Goal: Task Accomplishment & Management: Use online tool/utility

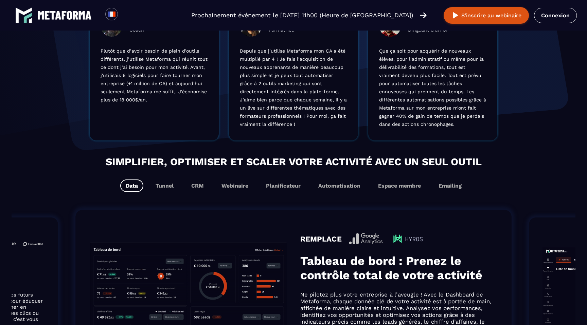
scroll to position [272, 0]
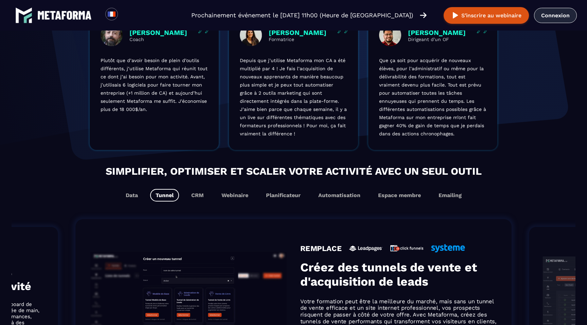
click at [549, 17] on link "Connexion" at bounding box center [555, 15] width 43 height 15
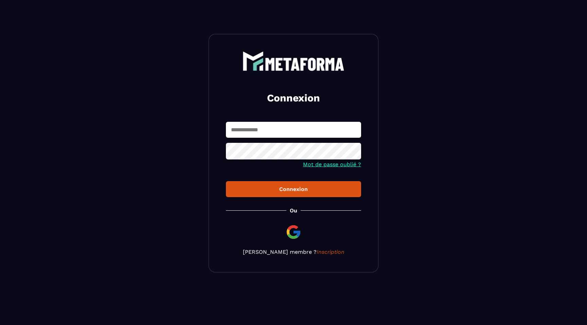
click at [302, 128] on input "text" at bounding box center [293, 130] width 135 height 16
type input "**********"
click at [258, 195] on button "Connexion" at bounding box center [293, 189] width 135 height 16
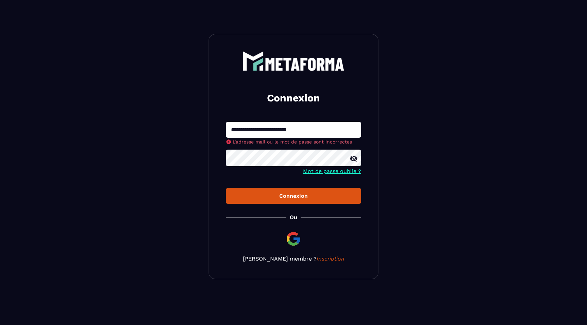
click at [354, 160] on icon at bounding box center [354, 159] width 8 height 8
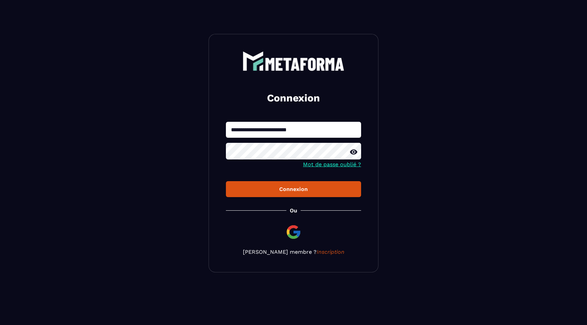
click at [257, 200] on div "**********" at bounding box center [294, 153] width 170 height 239
click at [268, 193] on div "Connexion" at bounding box center [293, 189] width 124 height 6
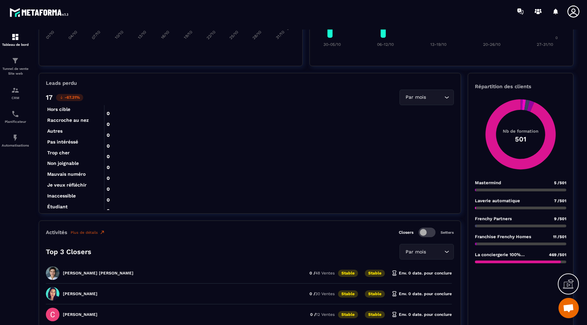
scroll to position [160, 0]
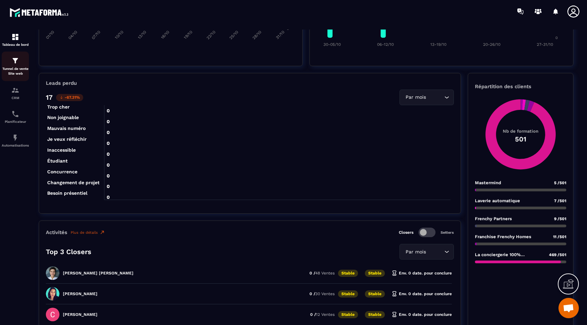
click at [16, 65] on img at bounding box center [15, 61] width 8 height 8
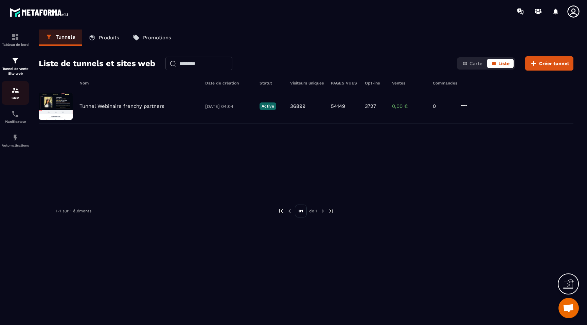
click at [20, 90] on div "CRM" at bounding box center [15, 93] width 27 height 14
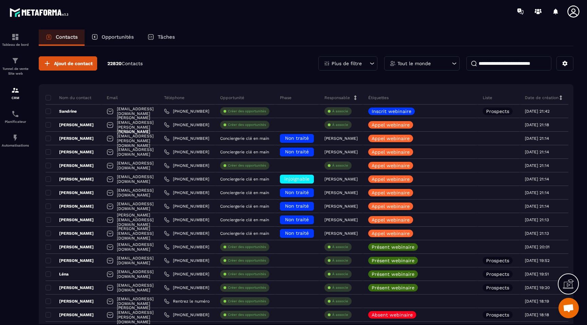
click at [115, 67] on div "Ajout de contact 22820 Contacts" at bounding box center [91, 63] width 104 height 14
click at [115, 63] on p "22820 Contacts" at bounding box center [124, 63] width 35 height 6
click at [127, 38] on p "Opportunités" at bounding box center [118, 37] width 32 height 6
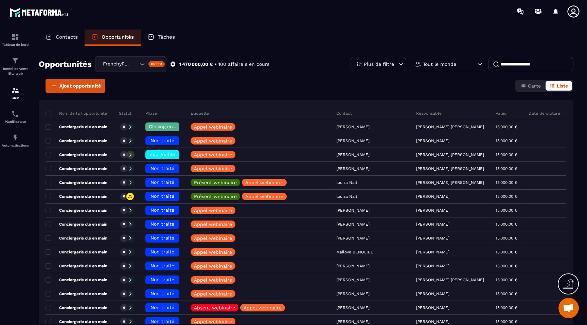
click at [161, 35] on p "Tâches" at bounding box center [166, 37] width 17 height 6
